Goal: Transaction & Acquisition: Purchase product/service

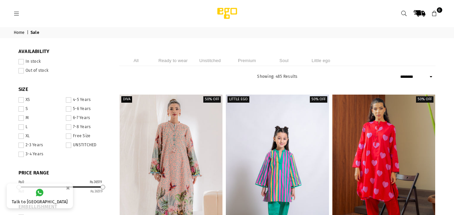
select select "******"
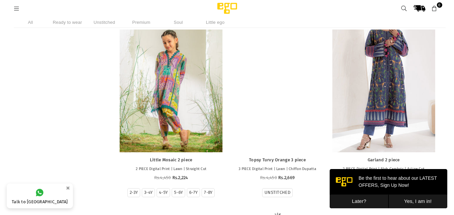
scroll to position [1327, 0]
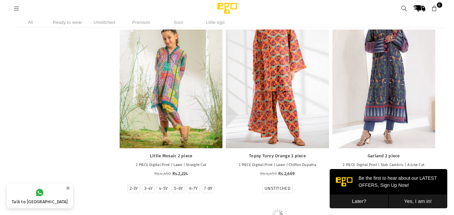
click at [373, 198] on button "Later?" at bounding box center [359, 202] width 59 height 14
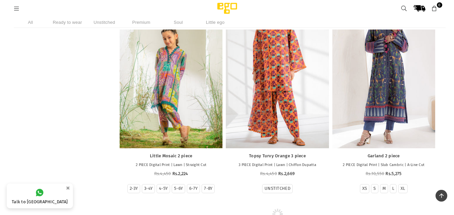
click at [71, 23] on li "Ready to wear" at bounding box center [68, 22] width 34 height 11
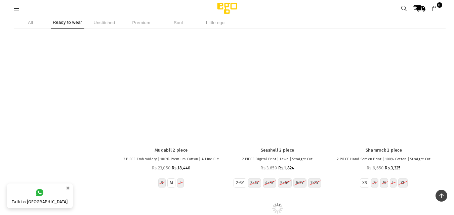
scroll to position [14876, 0]
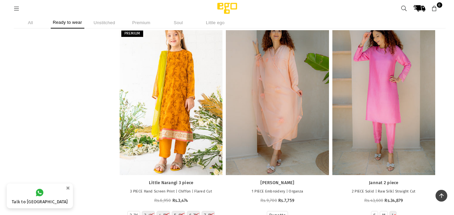
click at [17, 9] on icon at bounding box center [17, 9] width 6 height 6
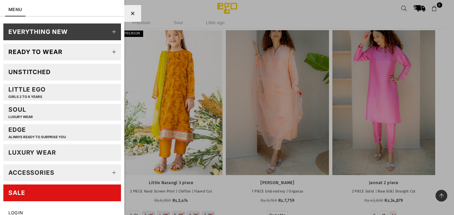
click at [108, 49] on icon at bounding box center [114, 51] width 13 height 13
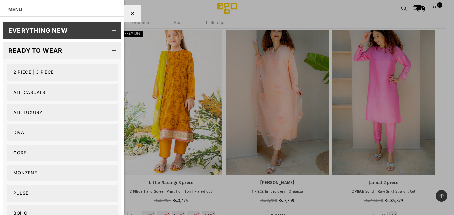
scroll to position [0, 0]
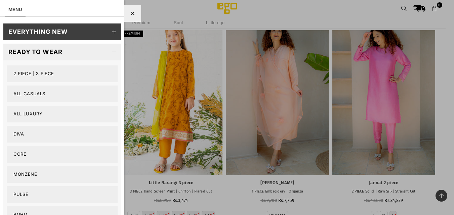
click at [34, 74] on link "2 PIECE | 3 PIECE" at bounding box center [62, 74] width 111 height 17
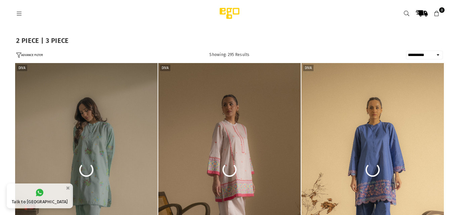
select select "**********"
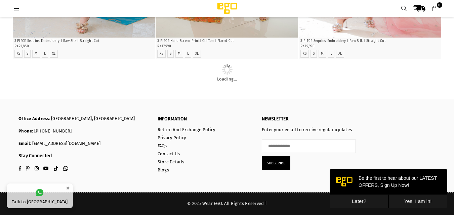
scroll to position [4365, 0]
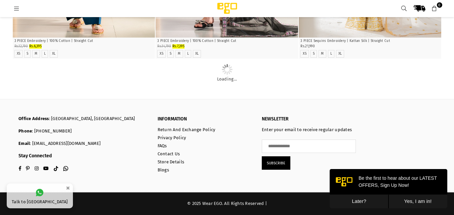
scroll to position [4702, 0]
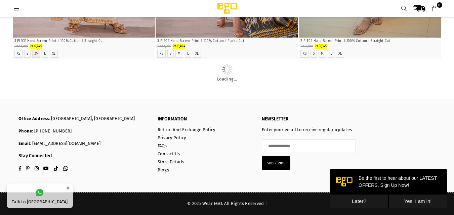
click at [353, 202] on button "Later?" at bounding box center [359, 202] width 59 height 14
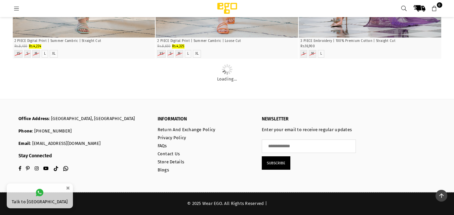
scroll to position [9409, 0]
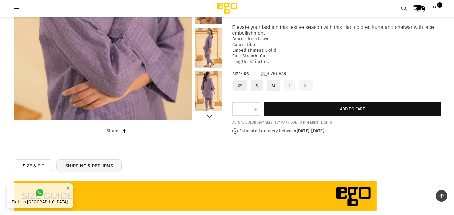
click at [205, 84] on link at bounding box center [208, 91] width 27 height 40
